Goal: Task Accomplishment & Management: Manage account settings

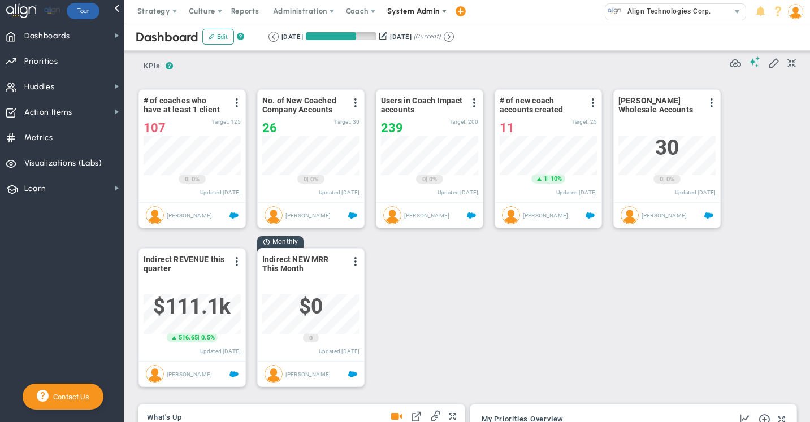
click at [409, 13] on span "System Admin" at bounding box center [413, 11] width 53 height 8
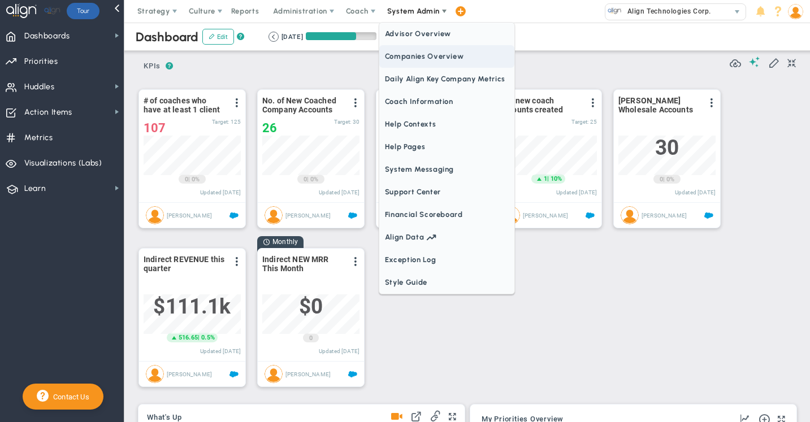
click at [409, 54] on span "Companies Overview" at bounding box center [446, 56] width 135 height 23
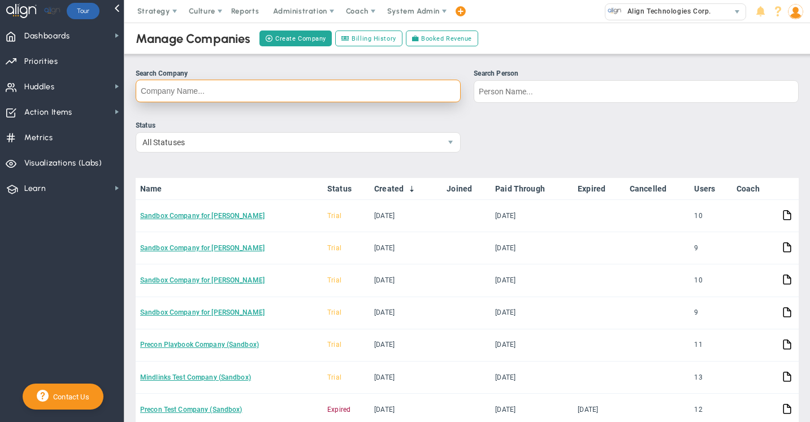
click at [219, 93] on input "Search Company" at bounding box center [298, 91] width 325 height 23
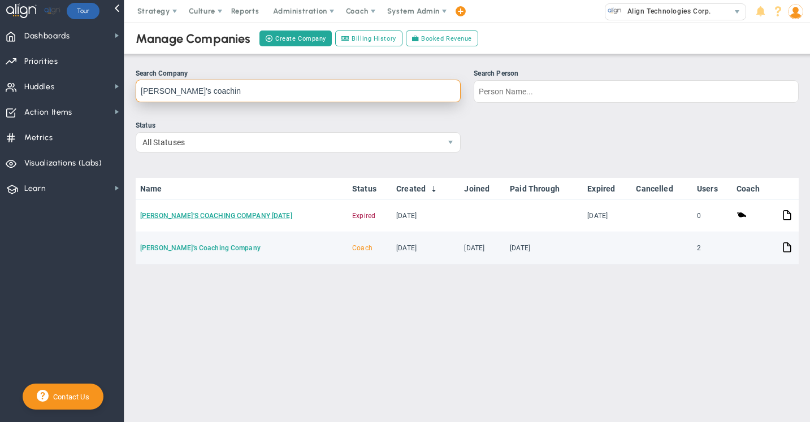
type input "eugene's coachin"
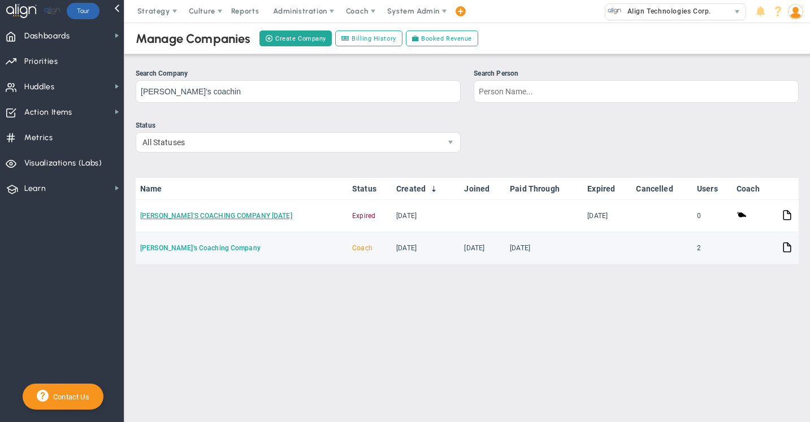
click at [192, 249] on link "[PERSON_NAME]'s Coaching Company" at bounding box center [200, 248] width 120 height 8
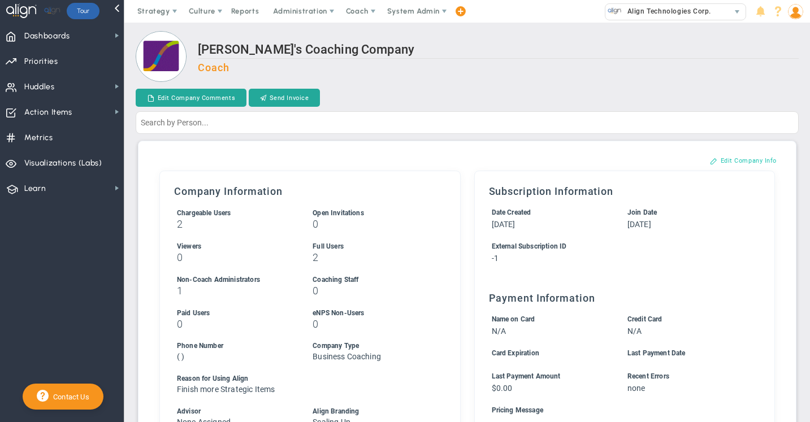
click at [736, 161] on button "Edit Company Info" at bounding box center [743, 161] width 89 height 18
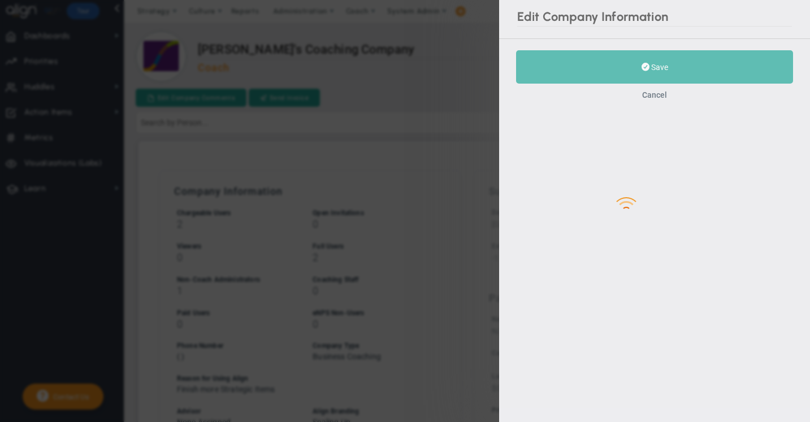
type input "-1"
checkbox input "true"
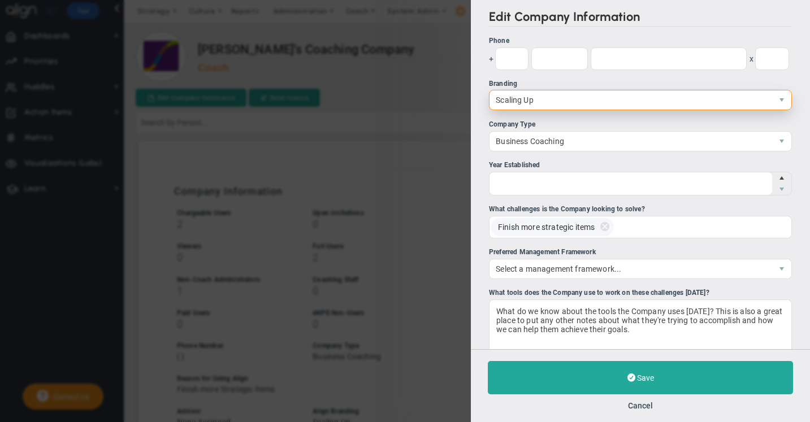
click at [509, 103] on span "Scaling Up" at bounding box center [631, 99] width 283 height 19
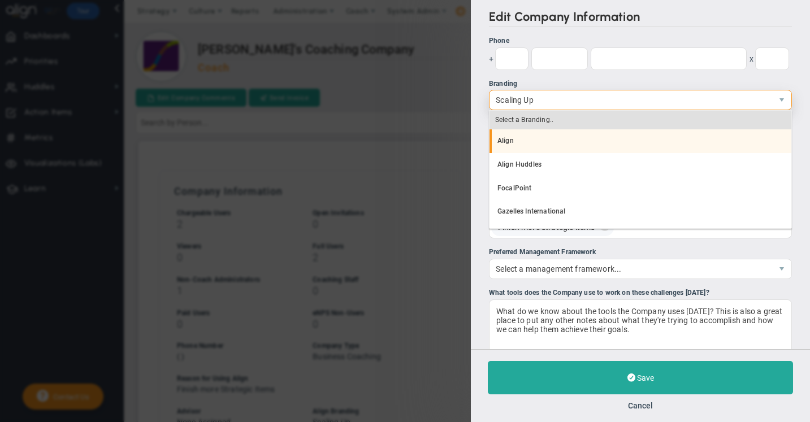
click at [508, 139] on li "Align" at bounding box center [641, 141] width 302 height 24
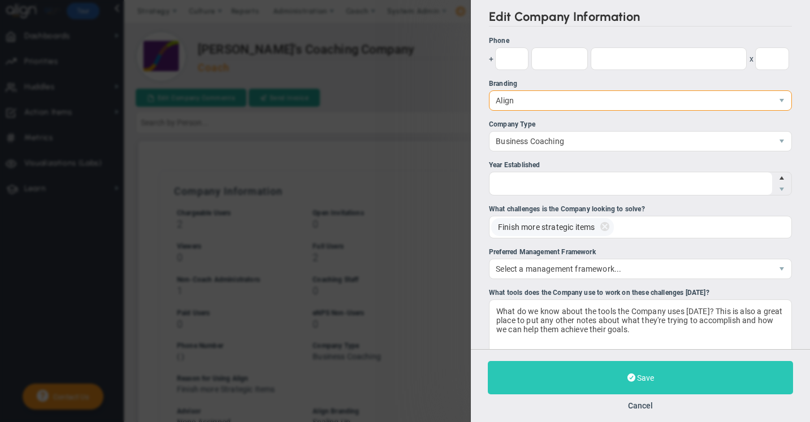
click at [652, 380] on span "Save" at bounding box center [645, 378] width 17 height 9
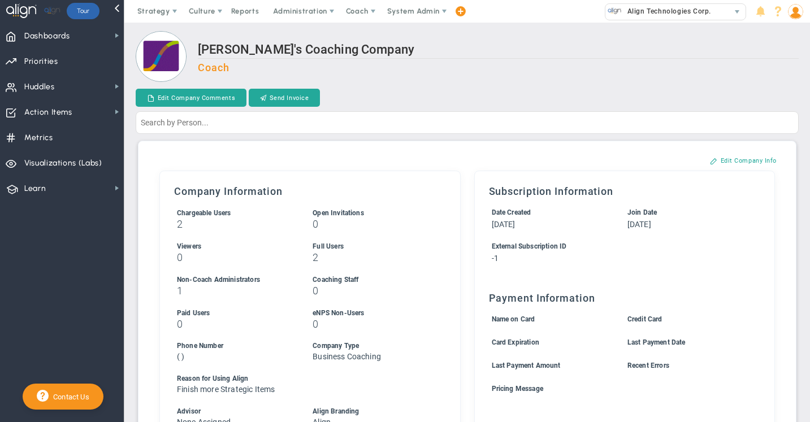
click at [797, 10] on img at bounding box center [795, 11] width 15 height 15
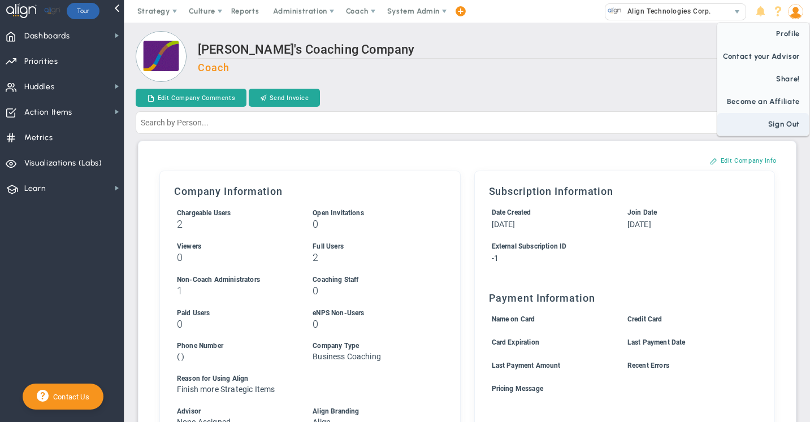
click at [780, 124] on span "Sign Out" at bounding box center [763, 124] width 92 height 23
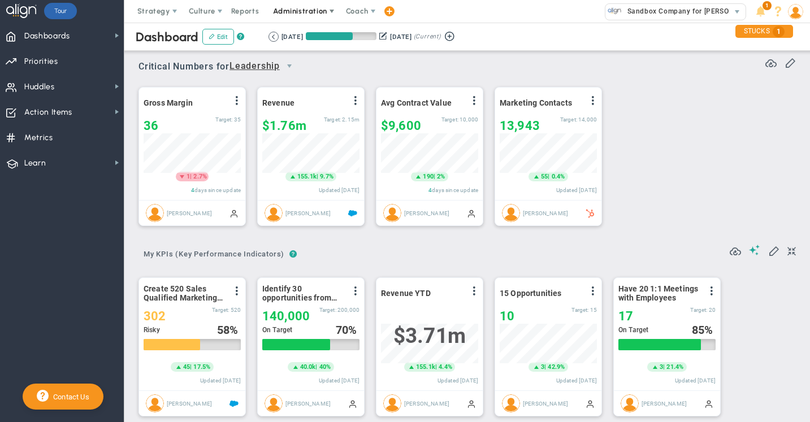
click at [295, 14] on span "Administration" at bounding box center [300, 11] width 54 height 8
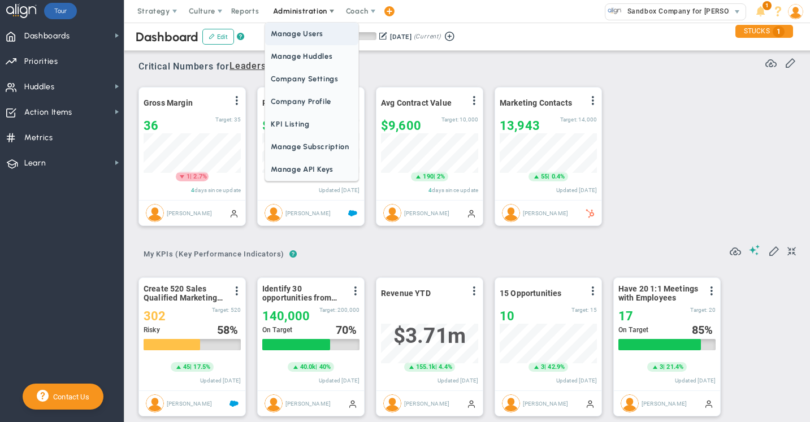
click at [297, 34] on span "Manage Users" at bounding box center [311, 34] width 93 height 23
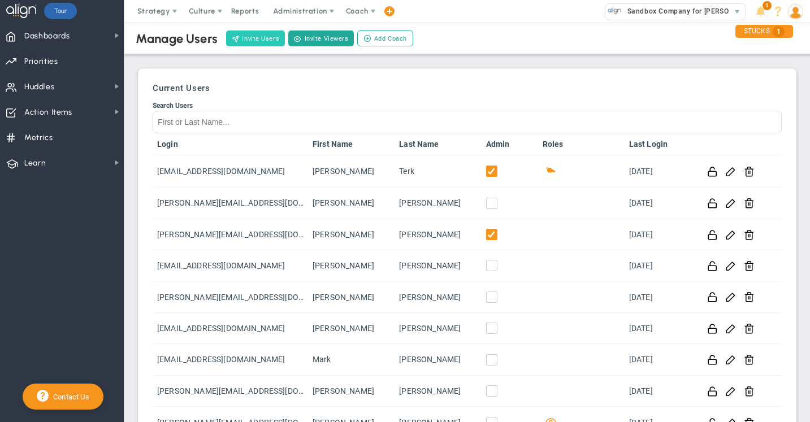
click at [260, 40] on button "Invite Users" at bounding box center [255, 39] width 59 height 16
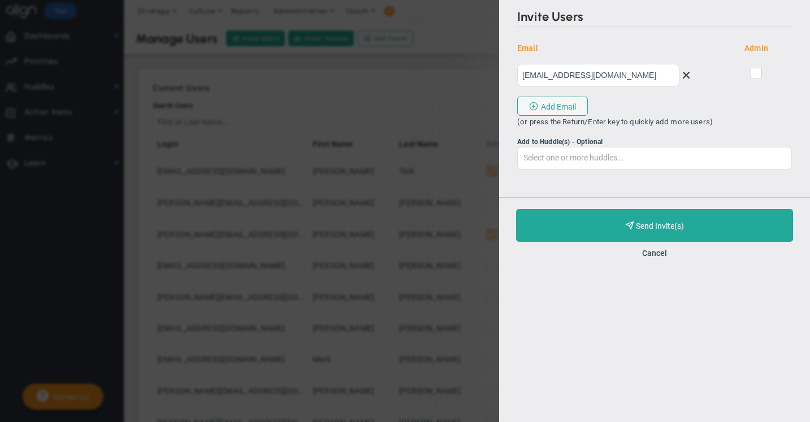
type input "[EMAIL_ADDRESS][DOMAIN_NAME]"
click at [756, 69] on span at bounding box center [756, 73] width 11 height 11
click at [756, 70] on input "checkbox" at bounding box center [757, 75] width 7 height 11
checkbox input "true"
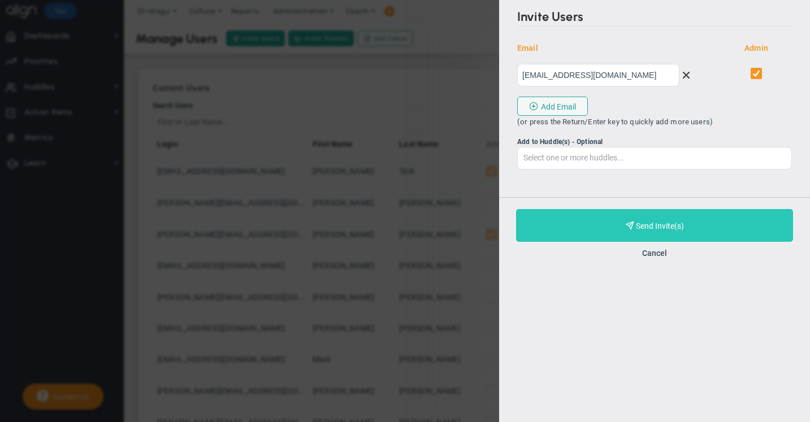
click at [646, 229] on span "Purchase and Send Invite(s)" at bounding box center [660, 226] width 48 height 9
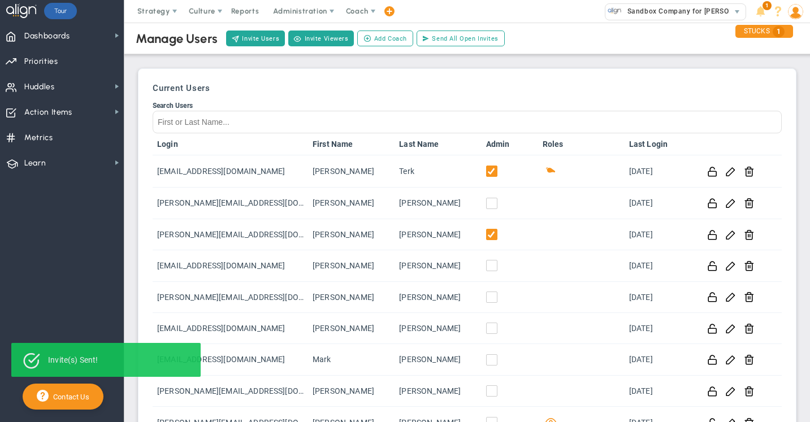
click at [793, 16] on img at bounding box center [795, 11] width 15 height 15
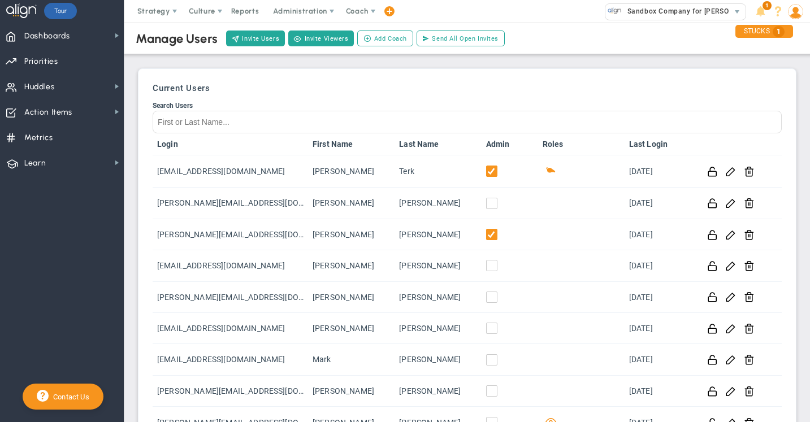
click at [471, 97] on div "Current Users Search Users Login First Name Last Name Admin Roles Last Login [E…" at bounding box center [467, 291] width 646 height 432
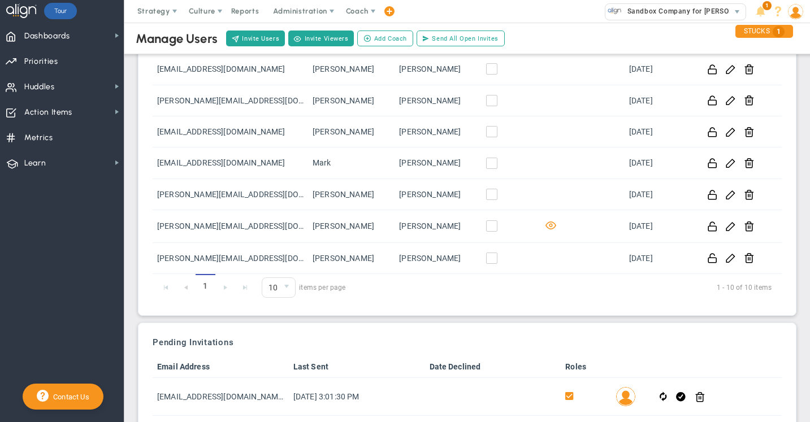
scroll to position [221, 0]
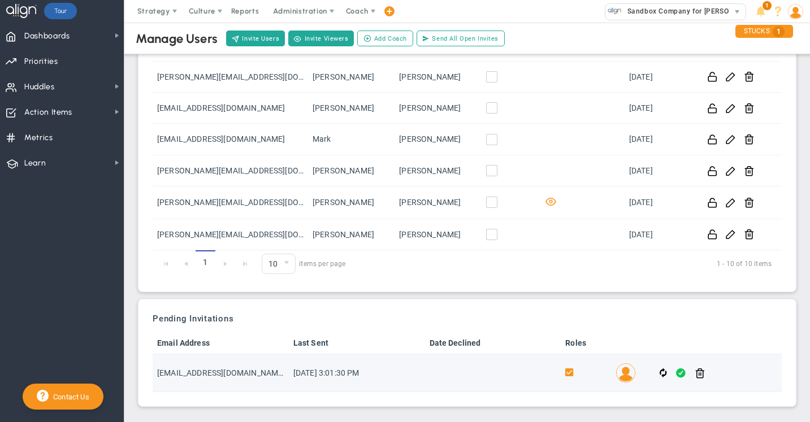
click at [680, 373] on span at bounding box center [681, 373] width 10 height 13
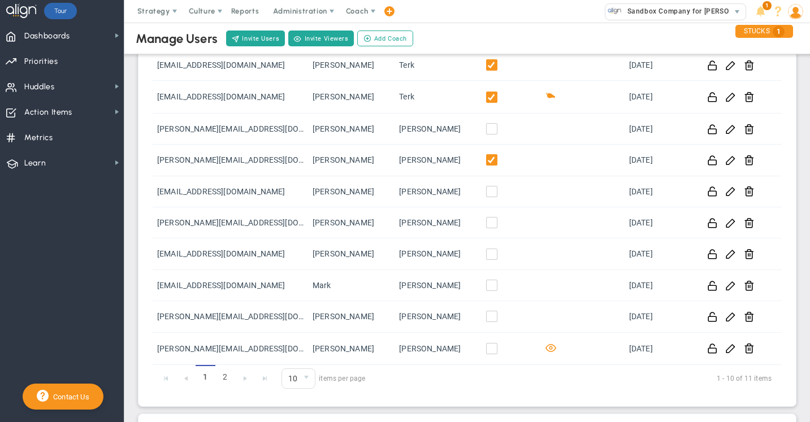
scroll to position [0, 0]
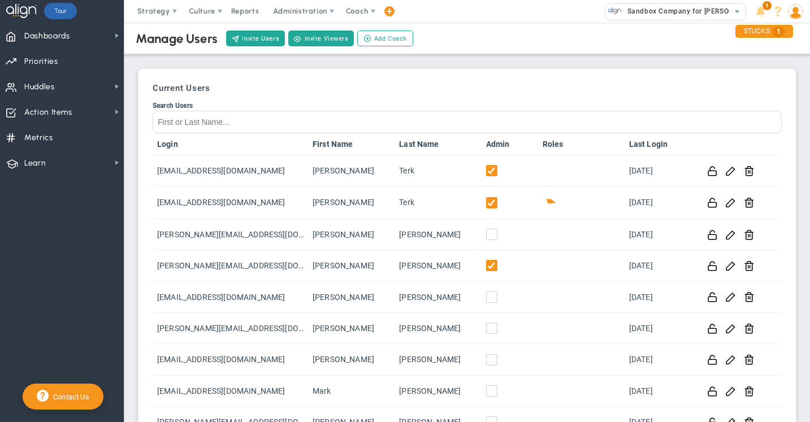
click at [797, 13] on img at bounding box center [795, 11] width 15 height 15
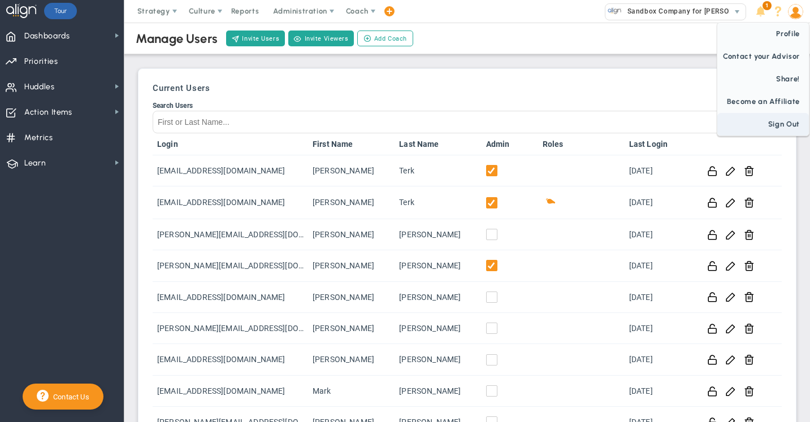
click at [780, 122] on span "Sign Out" at bounding box center [763, 124] width 92 height 23
